Goal: Check status: Check status

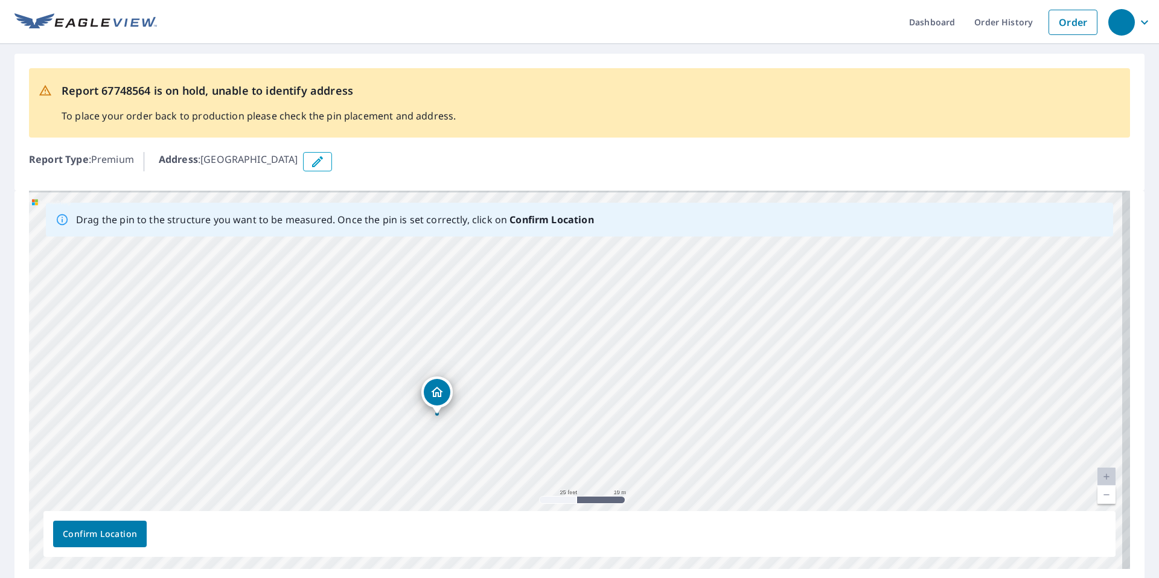
drag, startPoint x: 728, startPoint y: 275, endPoint x: 579, endPoint y: 317, distance: 154.8
click at [579, 317] on div "[GEOGRAPHIC_DATA]" at bounding box center [579, 380] width 1101 height 378
drag, startPoint x: 563, startPoint y: 367, endPoint x: 570, endPoint y: 225, distance: 142.1
click at [570, 225] on div "Drag the pin to the structure you want to be measured. Once the pin is set corr…" at bounding box center [579, 380] width 1101 height 378
click at [609, 297] on div "[GEOGRAPHIC_DATA]" at bounding box center [579, 380] width 1101 height 378
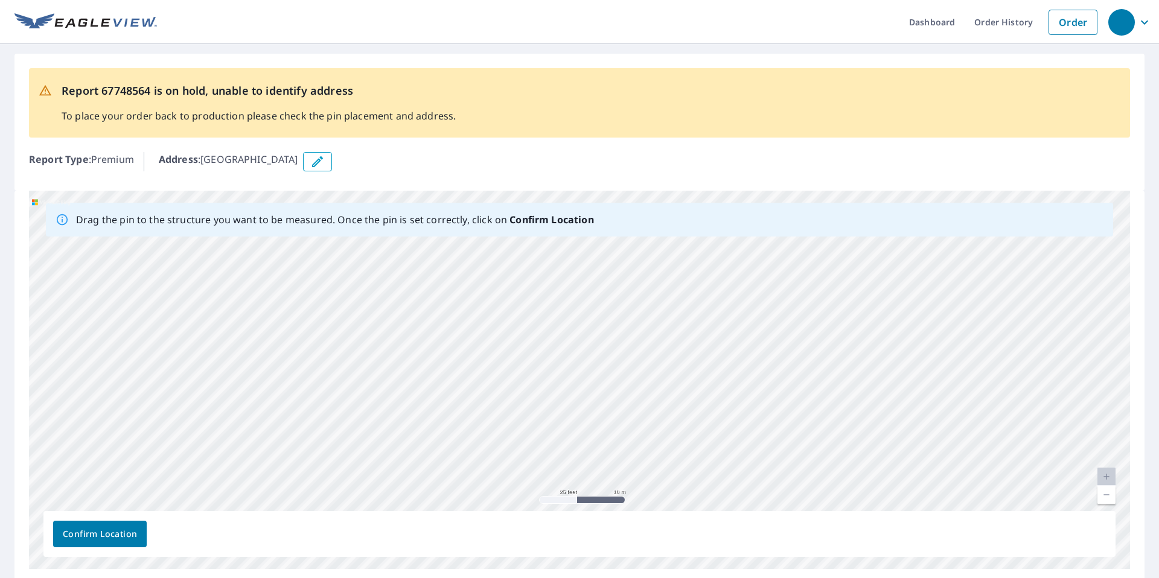
drag, startPoint x: 618, startPoint y: 417, endPoint x: 621, endPoint y: 183, distance: 234.2
click at [621, 183] on div "Report 67748564 is on hold, unable to identify address To place your order back…" at bounding box center [579, 318] width 1159 height 549
click at [625, 426] on div "[GEOGRAPHIC_DATA]" at bounding box center [579, 380] width 1101 height 378
drag, startPoint x: 800, startPoint y: 385, endPoint x: 951, endPoint y: 578, distance: 244.3
click at [950, 578] on div "Drag the pin to the structure you want to be measured. Once the pin is set corr…" at bounding box center [579, 387] width 1130 height 393
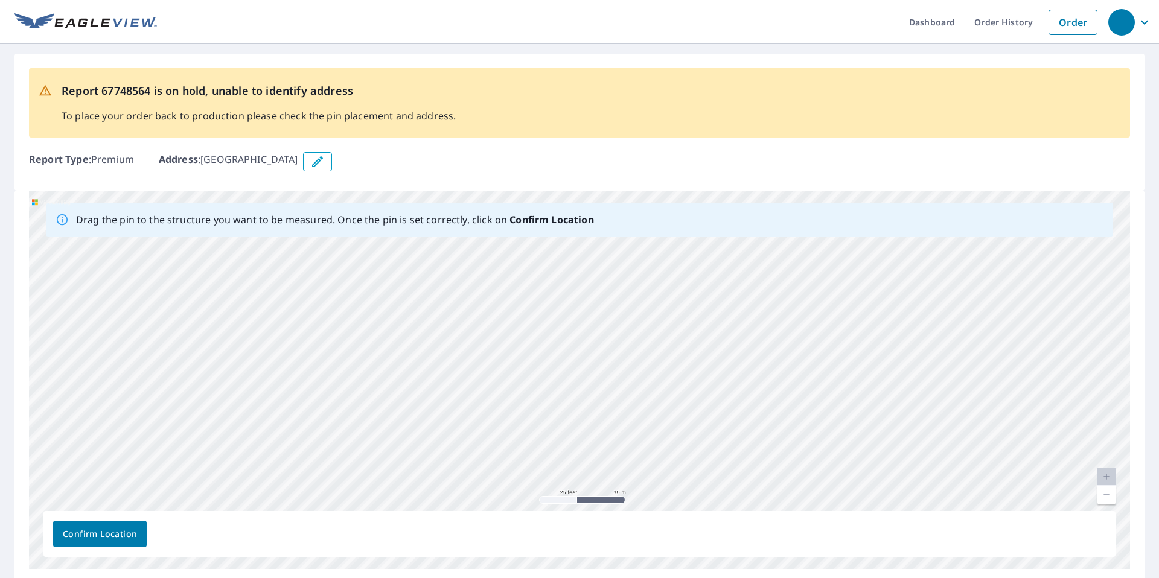
click at [410, 359] on div "[GEOGRAPHIC_DATA]" at bounding box center [579, 380] width 1101 height 378
drag, startPoint x: 812, startPoint y: 354, endPoint x: 752, endPoint y: 368, distance: 61.9
click at [752, 368] on div "[GEOGRAPHIC_DATA]" at bounding box center [579, 380] width 1101 height 378
drag, startPoint x: 851, startPoint y: 363, endPoint x: 566, endPoint y: 430, distance: 292.2
click at [566, 430] on div "[GEOGRAPHIC_DATA]" at bounding box center [579, 380] width 1101 height 378
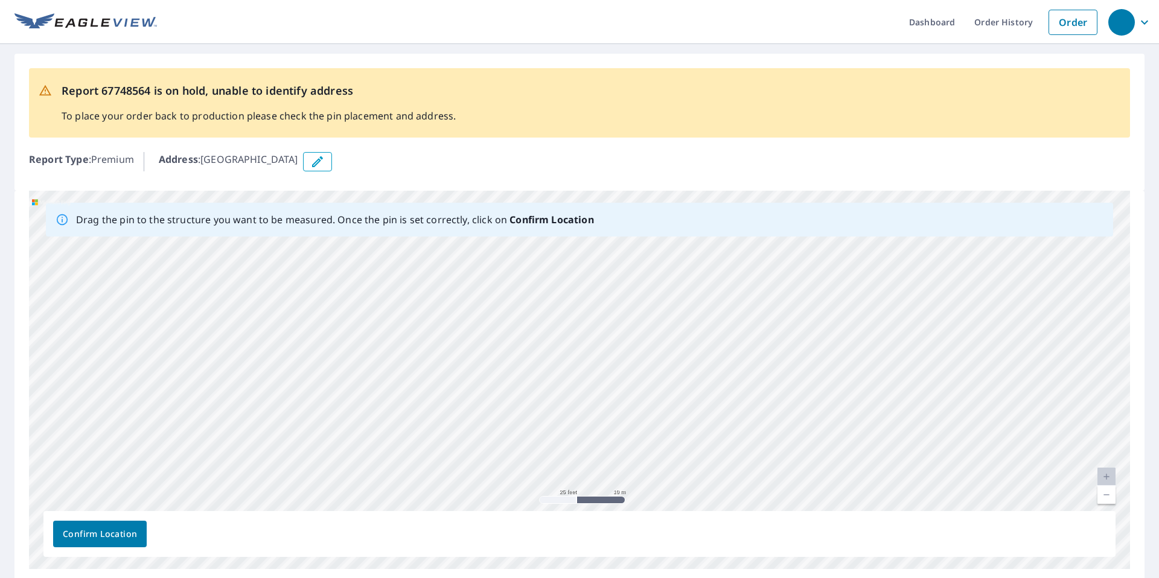
click at [818, 321] on div "[GEOGRAPHIC_DATA]" at bounding box center [579, 380] width 1101 height 378
click at [563, 360] on div "[GEOGRAPHIC_DATA]" at bounding box center [593, 356] width 88 height 21
drag, startPoint x: 570, startPoint y: 356, endPoint x: 942, endPoint y: 347, distance: 372.6
drag, startPoint x: 790, startPoint y: 337, endPoint x: 1088, endPoint y: 337, distance: 297.6
click at [1088, 337] on div "[GEOGRAPHIC_DATA]" at bounding box center [579, 380] width 1101 height 378
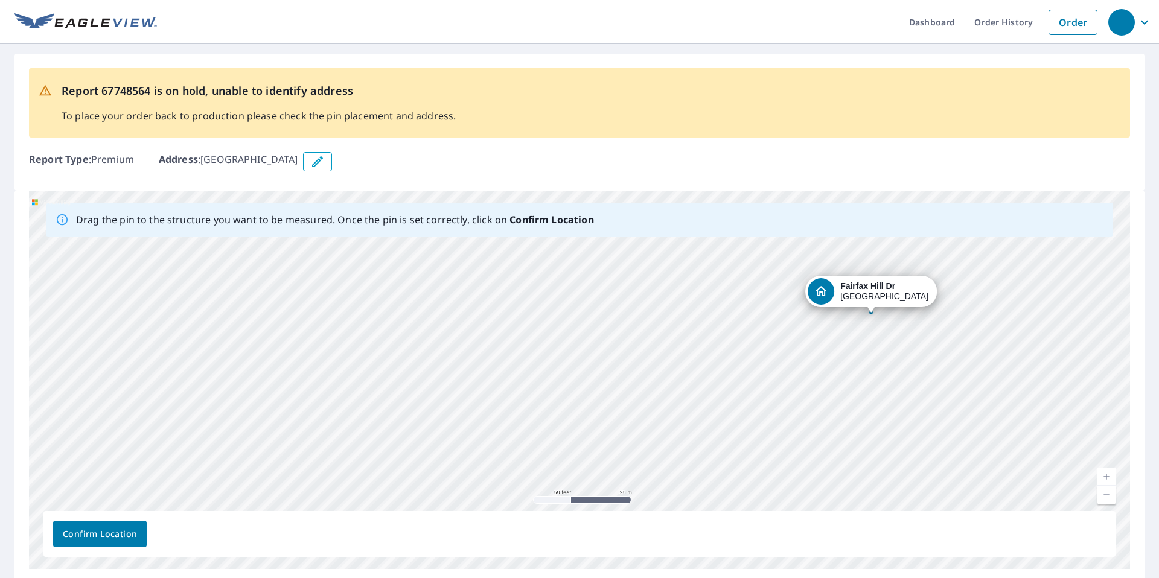
drag, startPoint x: 602, startPoint y: 350, endPoint x: 902, endPoint y: 281, distance: 308.5
click at [902, 281] on div "[GEOGRAPHIC_DATA]" at bounding box center [579, 380] width 1101 height 378
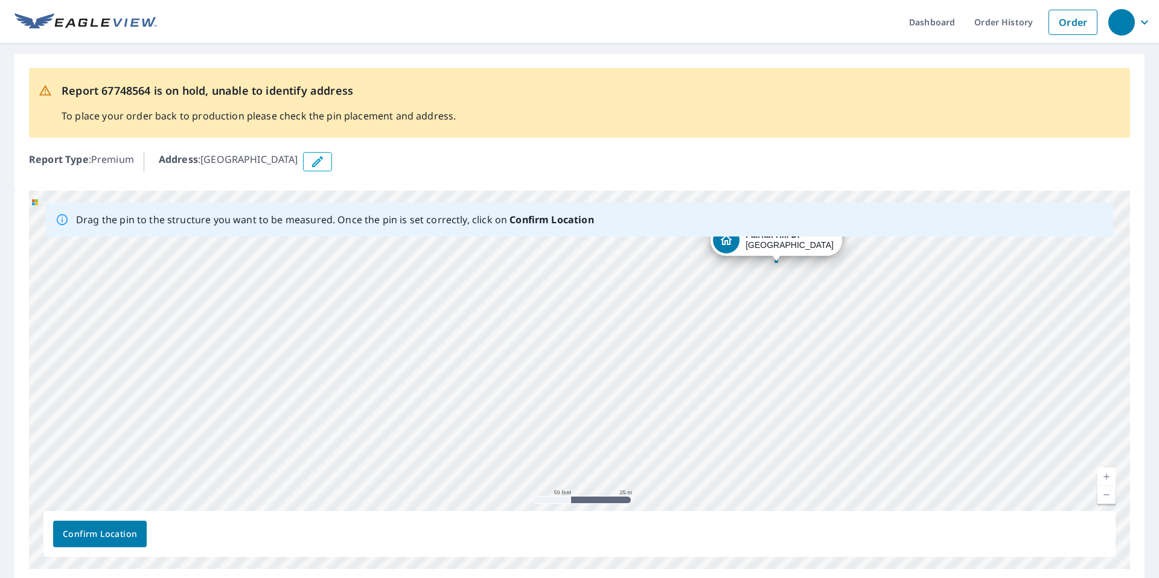
drag, startPoint x: 572, startPoint y: 353, endPoint x: 767, endPoint y: 232, distance: 229.7
click at [767, 232] on div "Drag the pin to the structure you want to be measured. Once the pin is set corr…" at bounding box center [579, 380] width 1101 height 378
click at [770, 235] on div "Drag the pin to the structure you want to be measured. Once the pin is set corr…" at bounding box center [579, 220] width 1067 height 34
click at [774, 257] on div "[GEOGRAPHIC_DATA]" at bounding box center [579, 380] width 1101 height 378
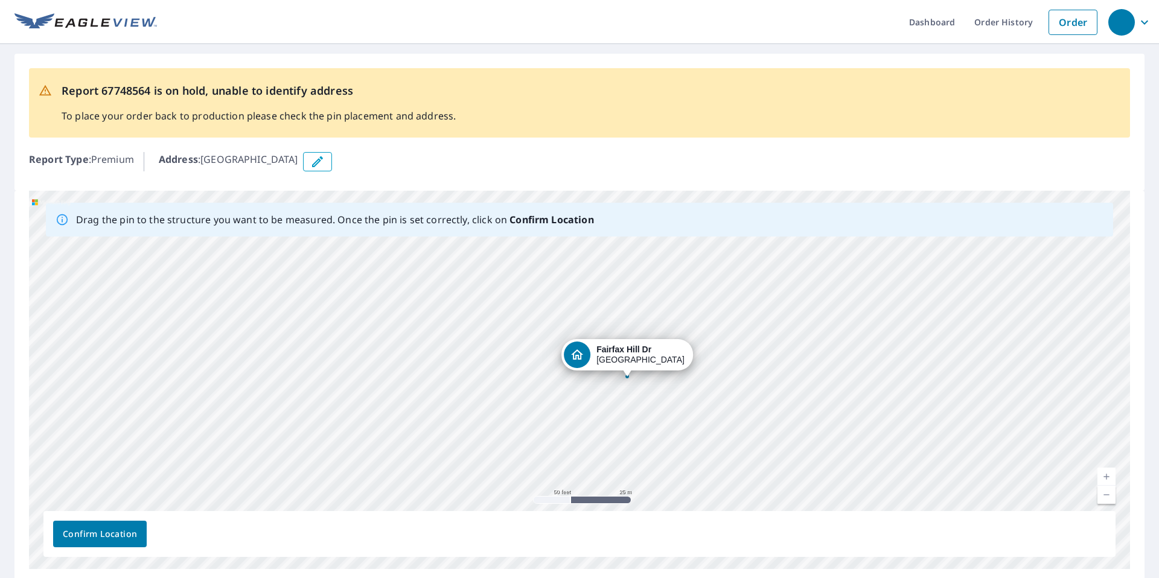
click at [822, 255] on div "[GEOGRAPHIC_DATA]" at bounding box center [579, 380] width 1101 height 378
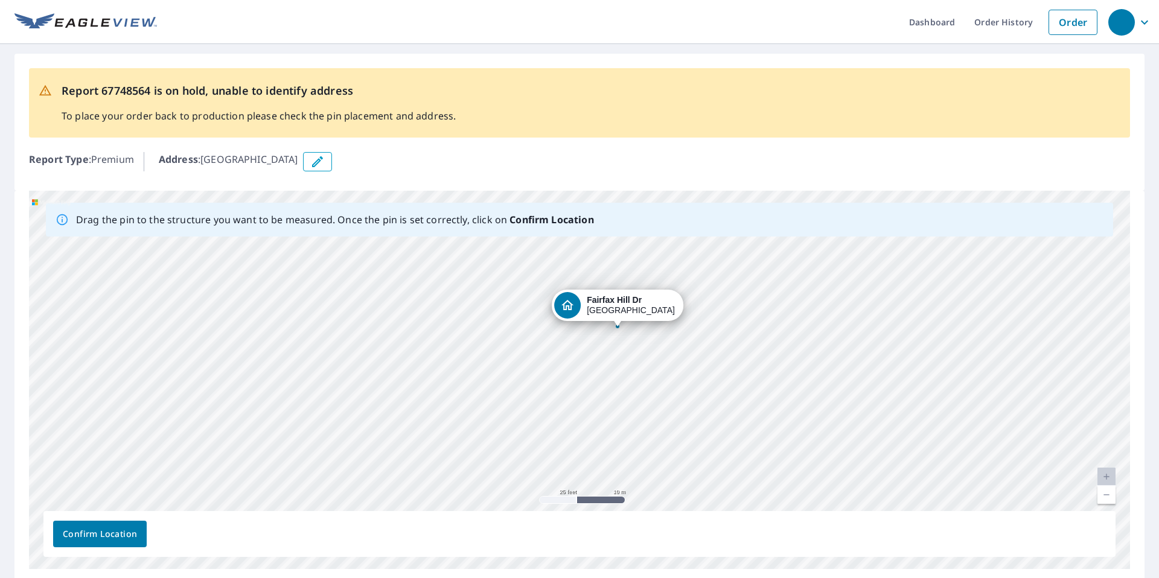
drag, startPoint x: 626, startPoint y: 374, endPoint x: 619, endPoint y: 315, distance: 59.0
click at [619, 315] on div "[GEOGRAPHIC_DATA]" at bounding box center [579, 380] width 1101 height 378
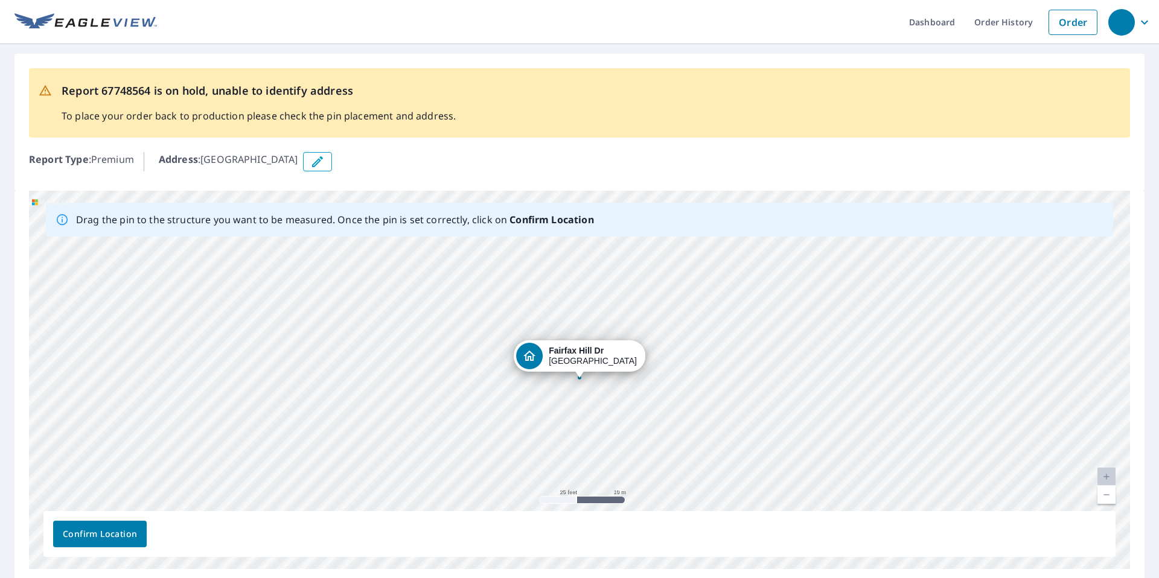
click at [688, 407] on div "[GEOGRAPHIC_DATA]" at bounding box center [579, 380] width 1101 height 378
click at [106, 538] on span "Confirm Location" at bounding box center [100, 534] width 74 height 15
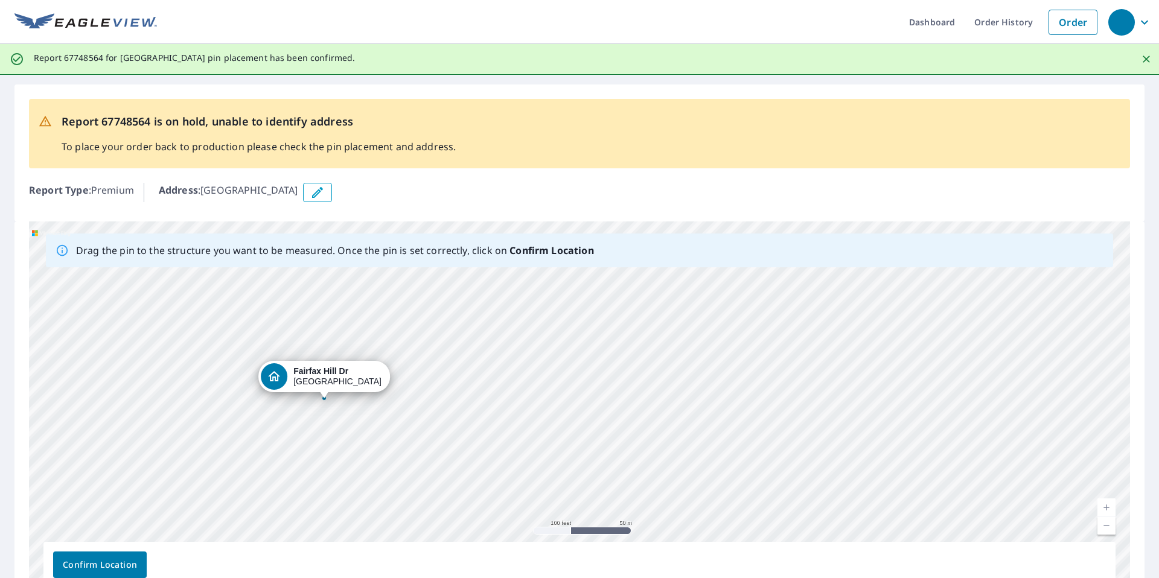
click at [113, 563] on span "Confirm Location" at bounding box center [100, 565] width 74 height 15
